Goal: Transaction & Acquisition: Purchase product/service

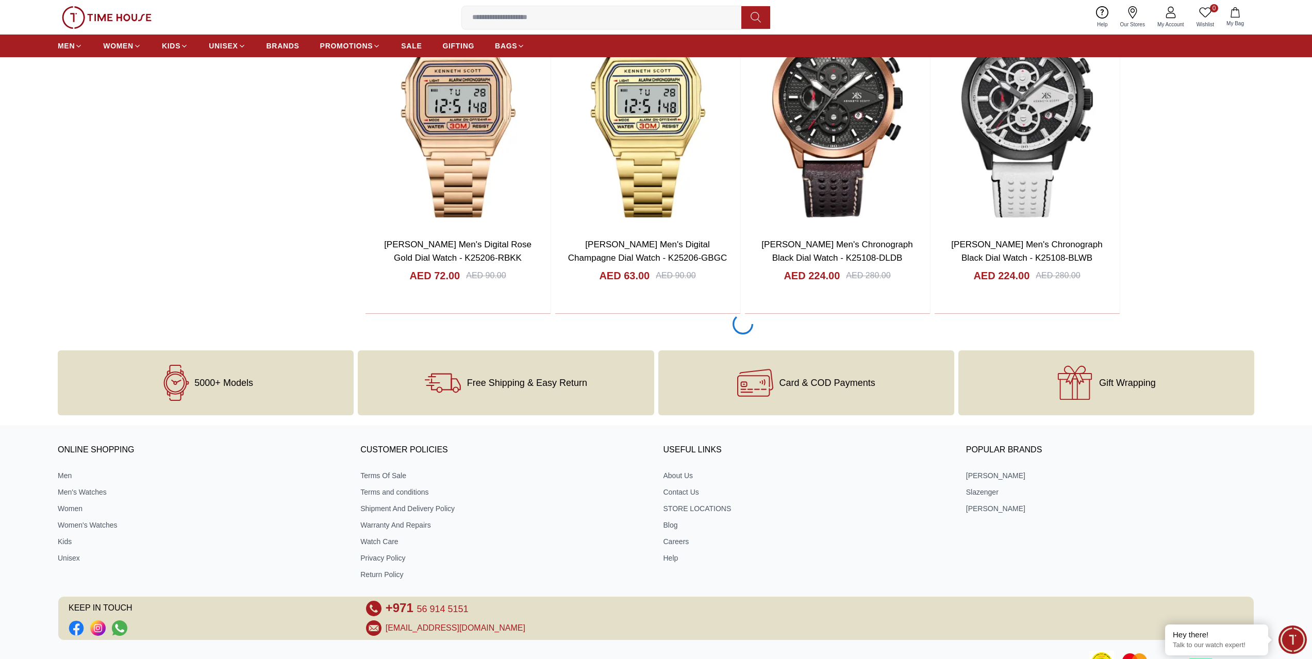
scroll to position [2018, 0]
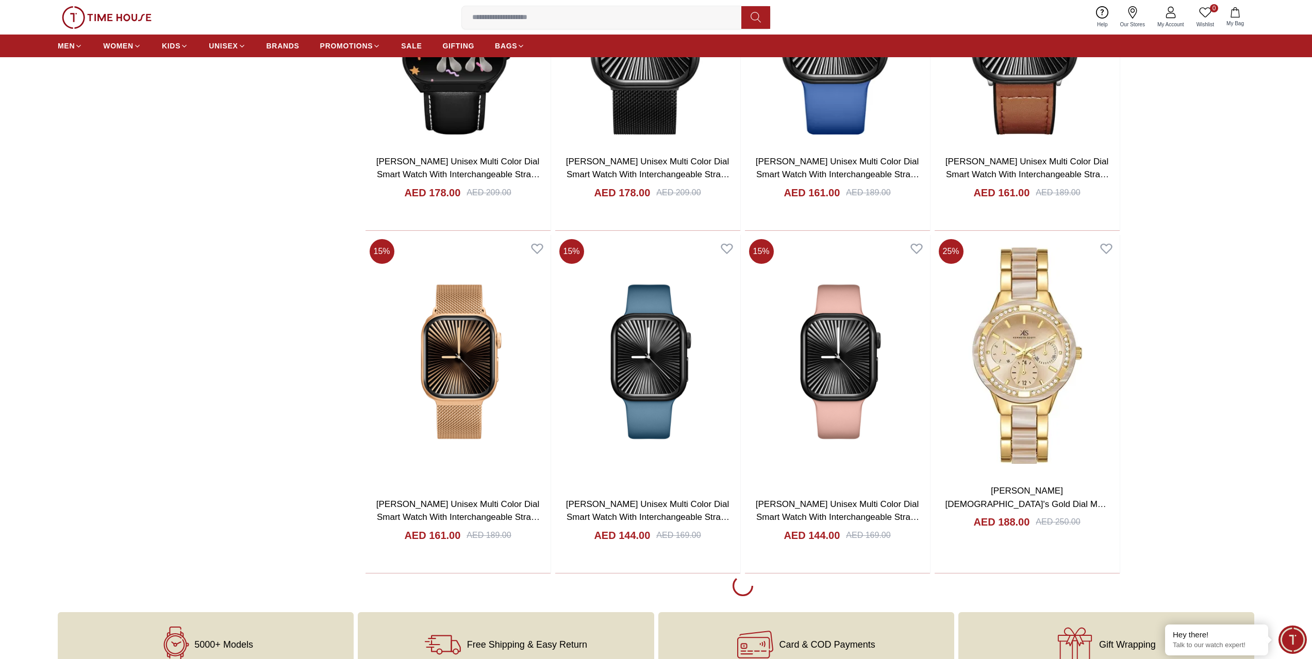
scroll to position [5112, 0]
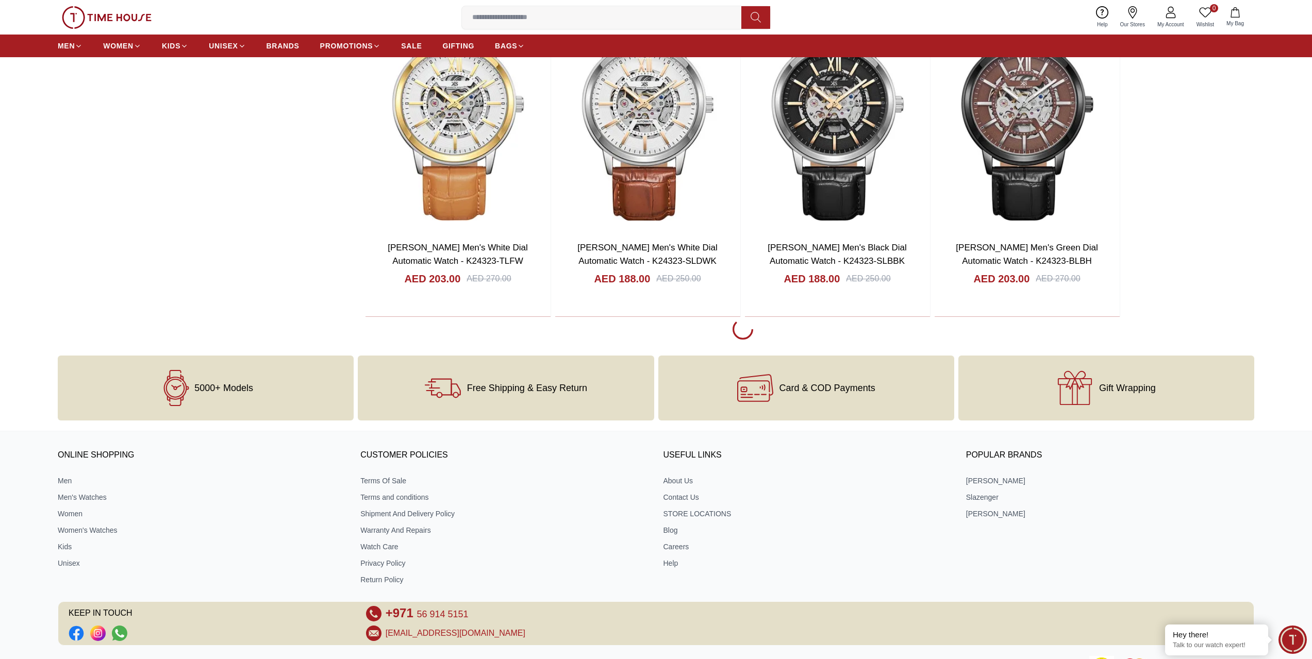
scroll to position [8670, 0]
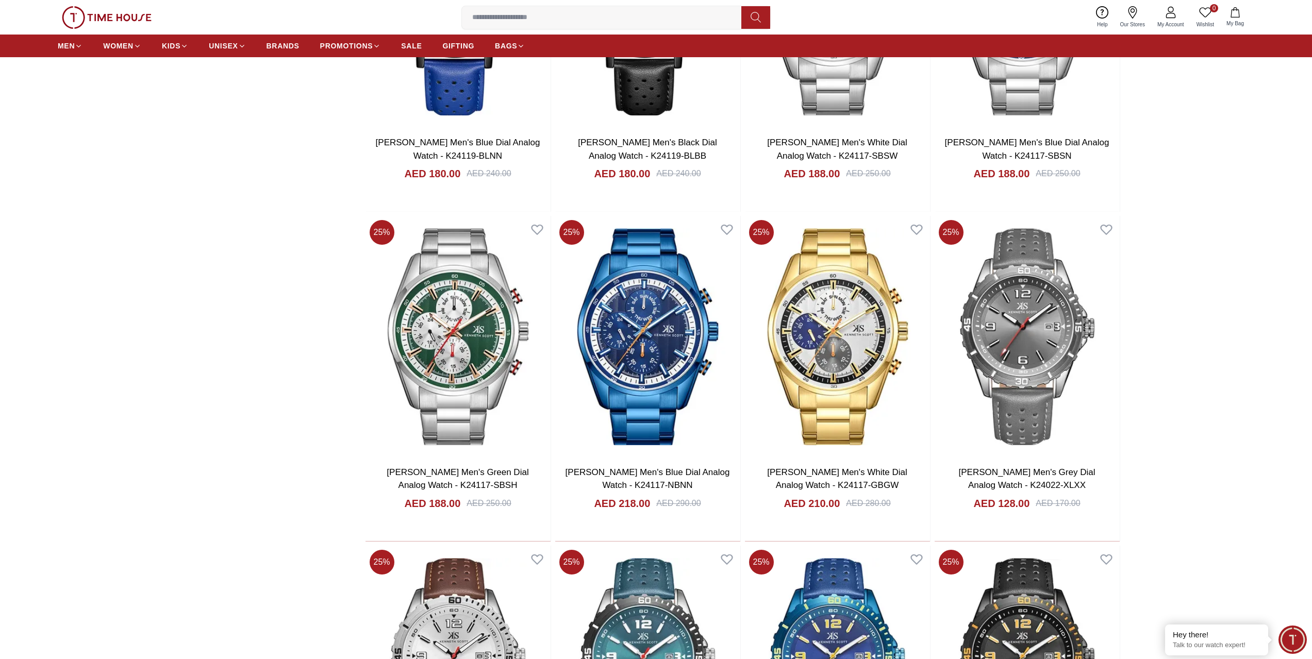
scroll to position [9750, 0]
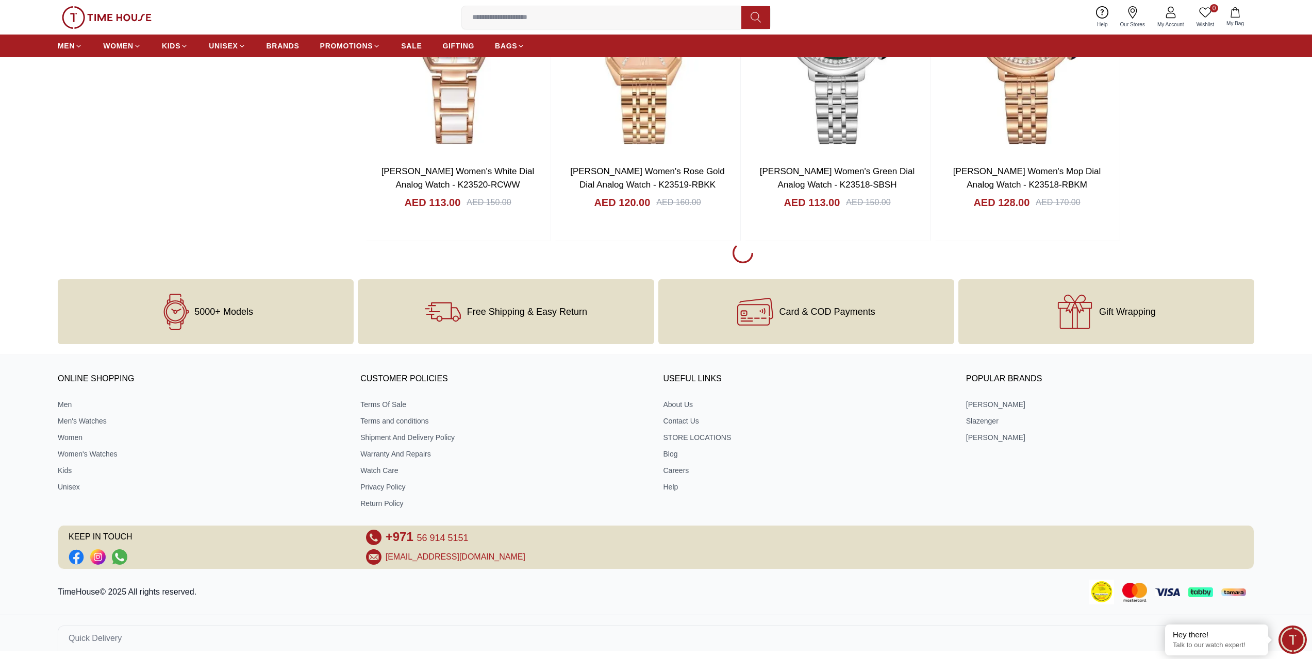
scroll to position [12035, 0]
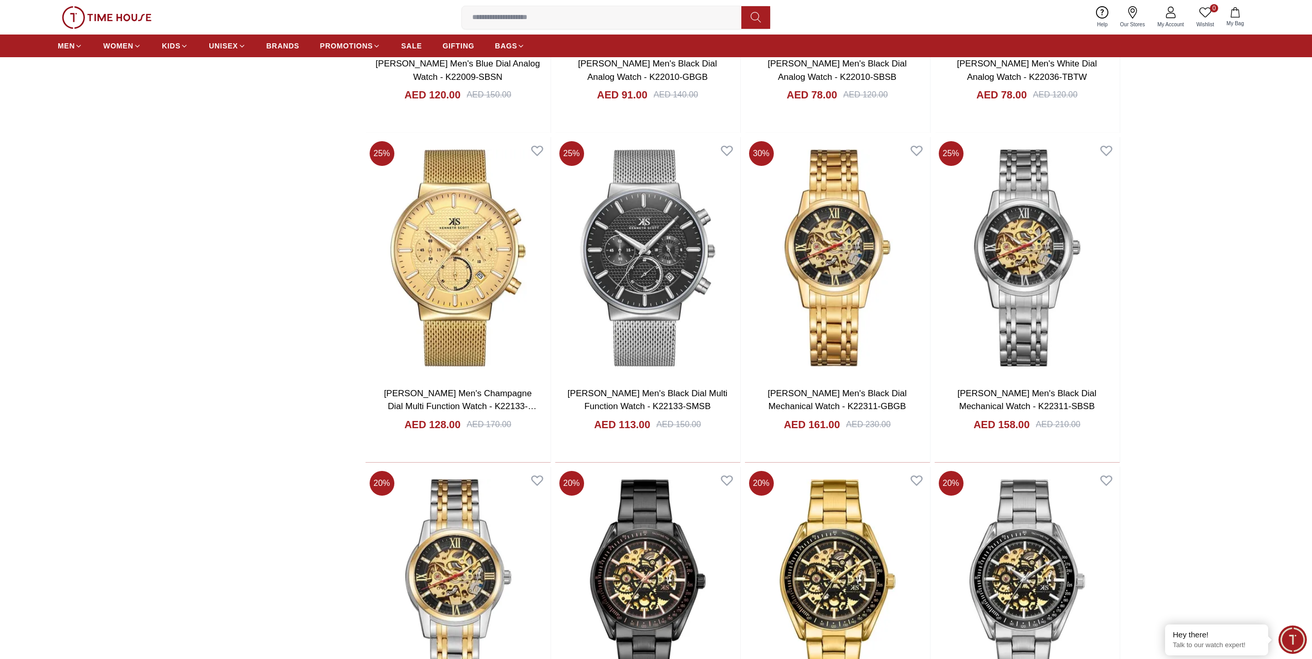
scroll to position [14768, 0]
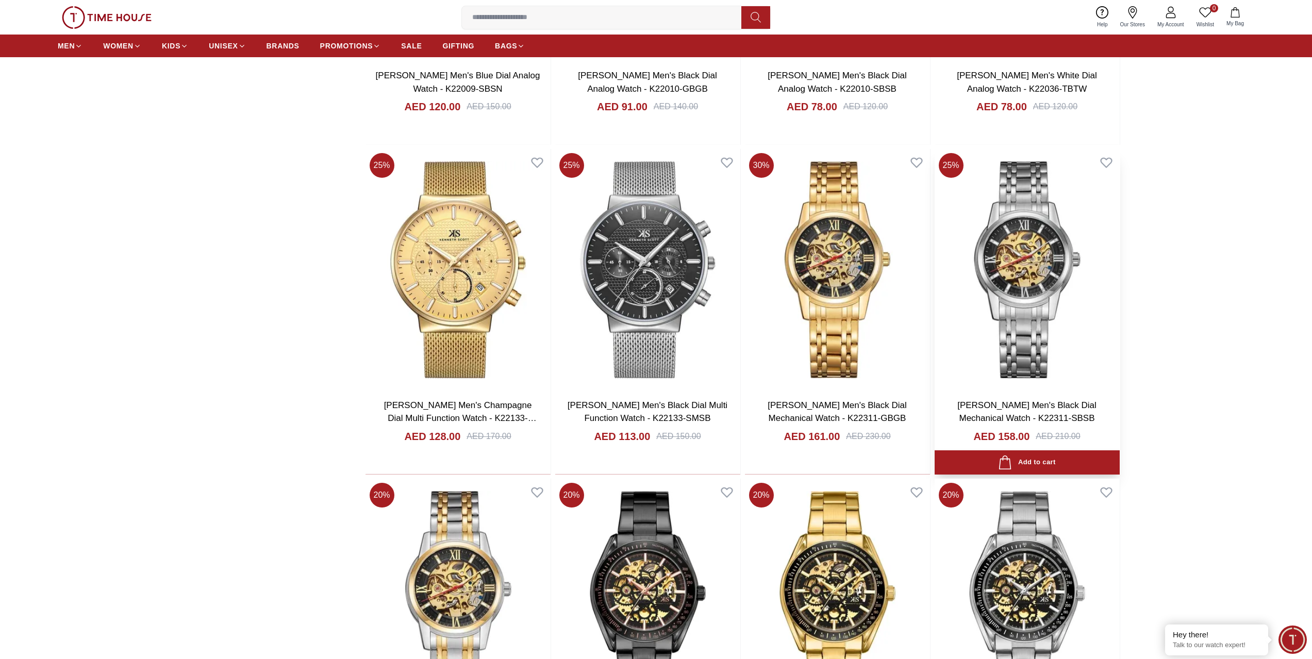
click at [1001, 340] on img at bounding box center [1027, 270] width 185 height 242
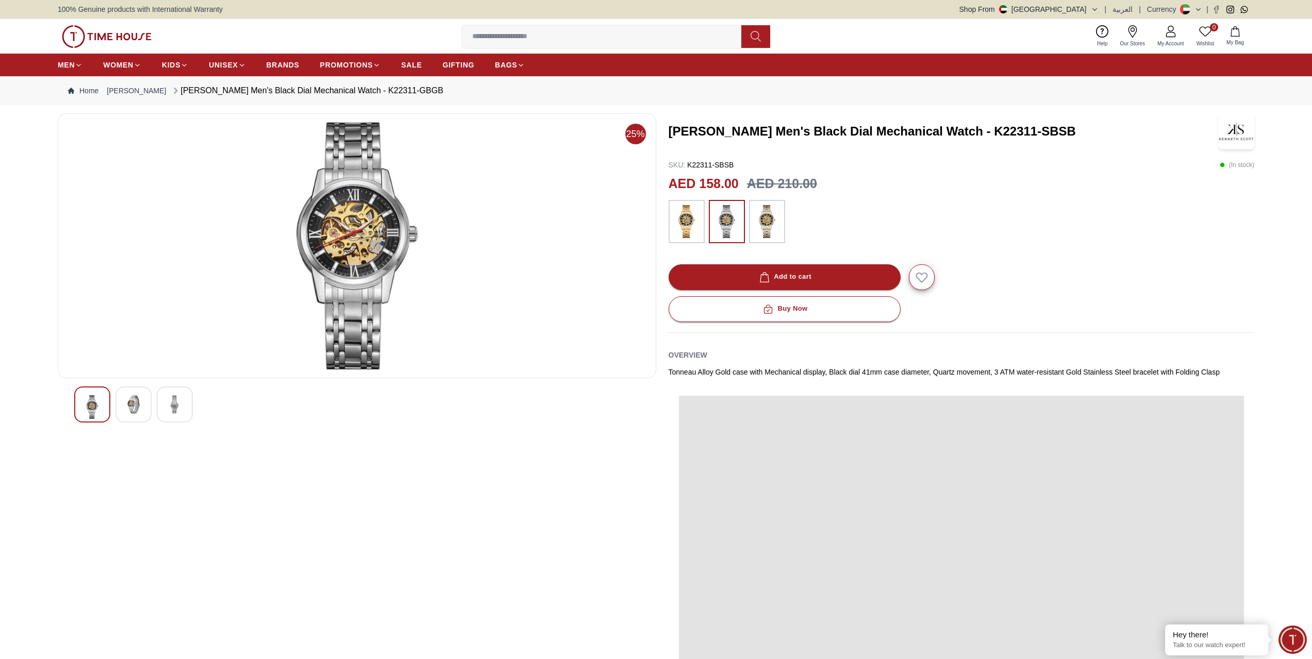
click at [1097, 5] on button "Shop From [GEOGRAPHIC_DATA]" at bounding box center [1029, 9] width 139 height 10
